Goal: Task Accomplishment & Management: Use online tool/utility

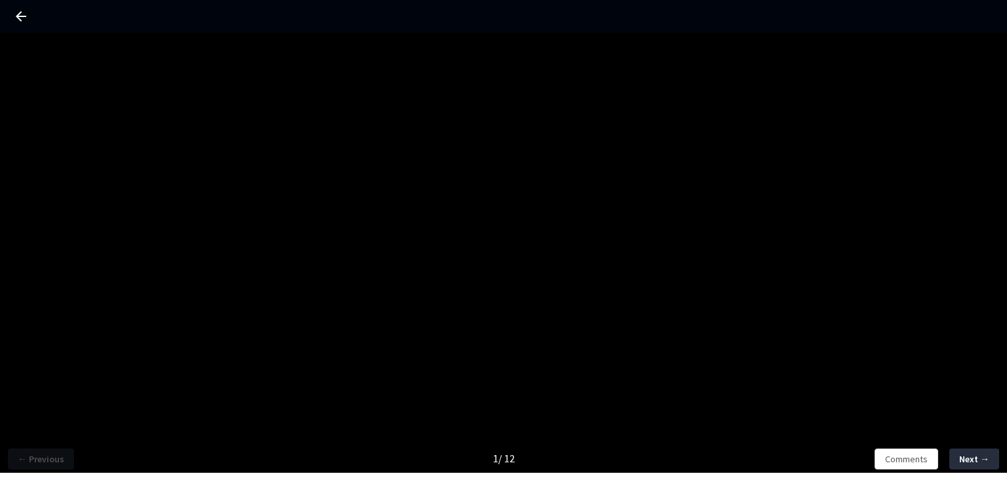
click at [398, 378] on div "← Previous 1 / 12 Comments Next →" at bounding box center [503, 272] width 1007 height 478
